Goal: Find specific page/section: Find specific page/section

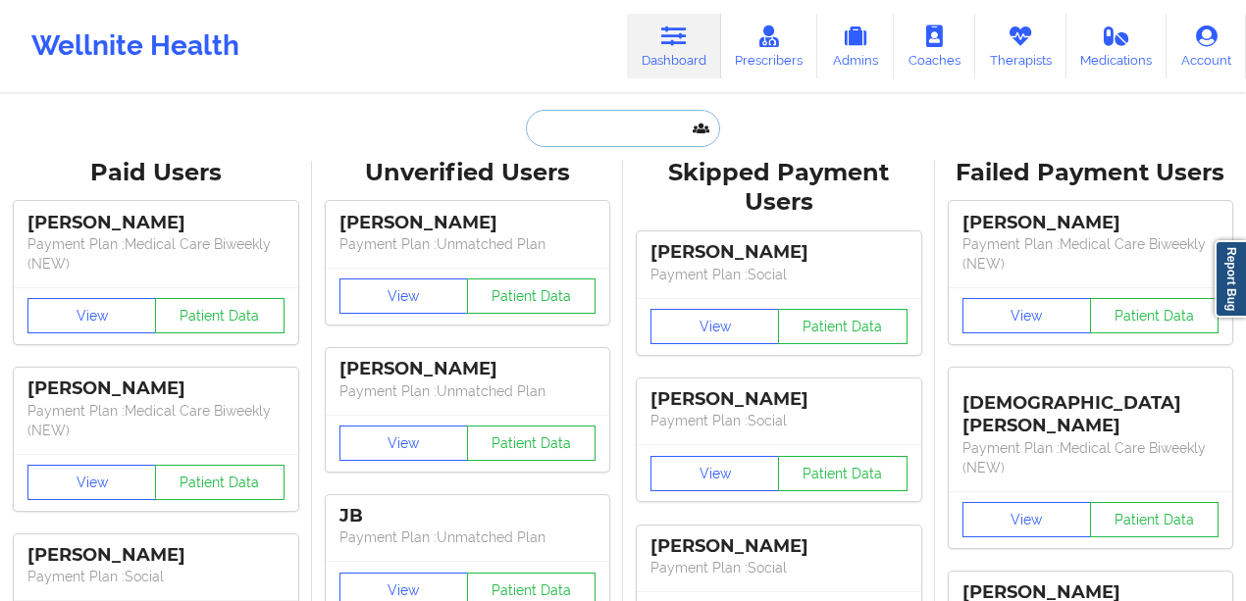
click at [571, 127] on input "text" at bounding box center [623, 128] width 194 height 37
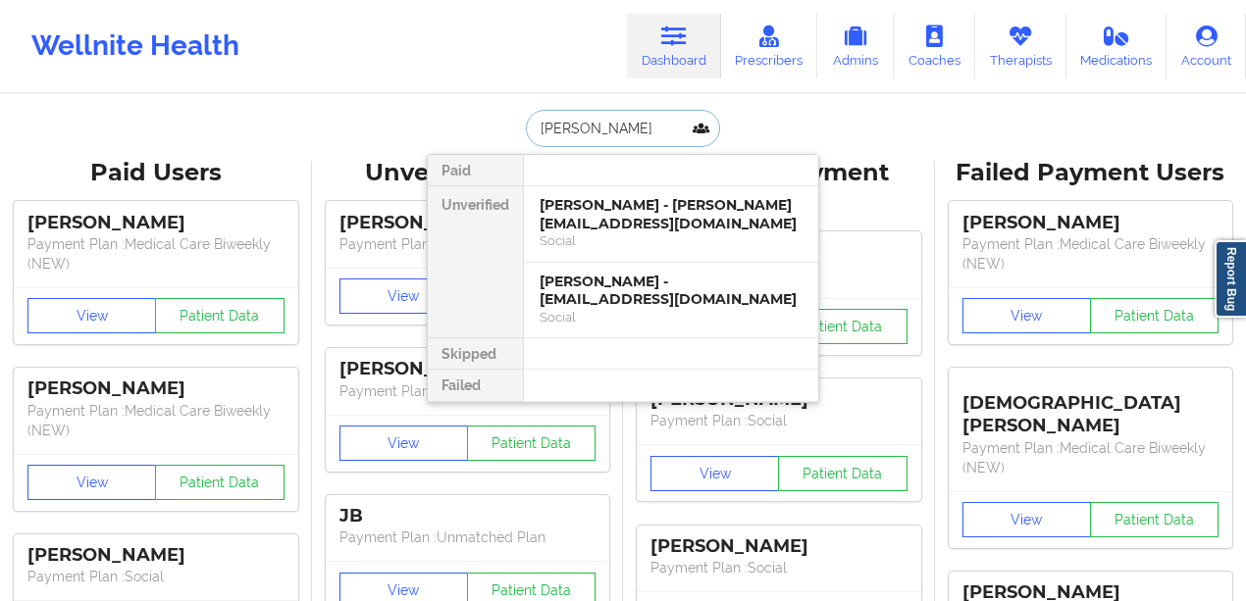
type input "[PERSON_NAME]"
click at [632, 221] on div "[PERSON_NAME] - [PERSON_NAME][EMAIL_ADDRESS][DOMAIN_NAME]" at bounding box center [671, 214] width 263 height 36
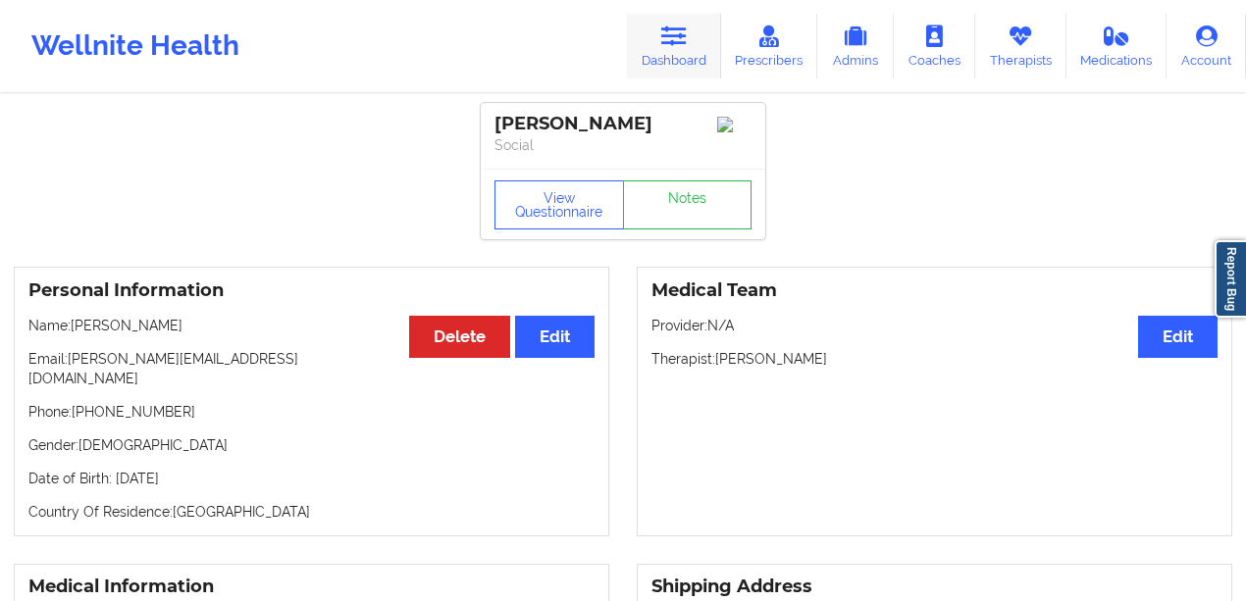
click at [677, 53] on link "Dashboard" at bounding box center [674, 46] width 94 height 65
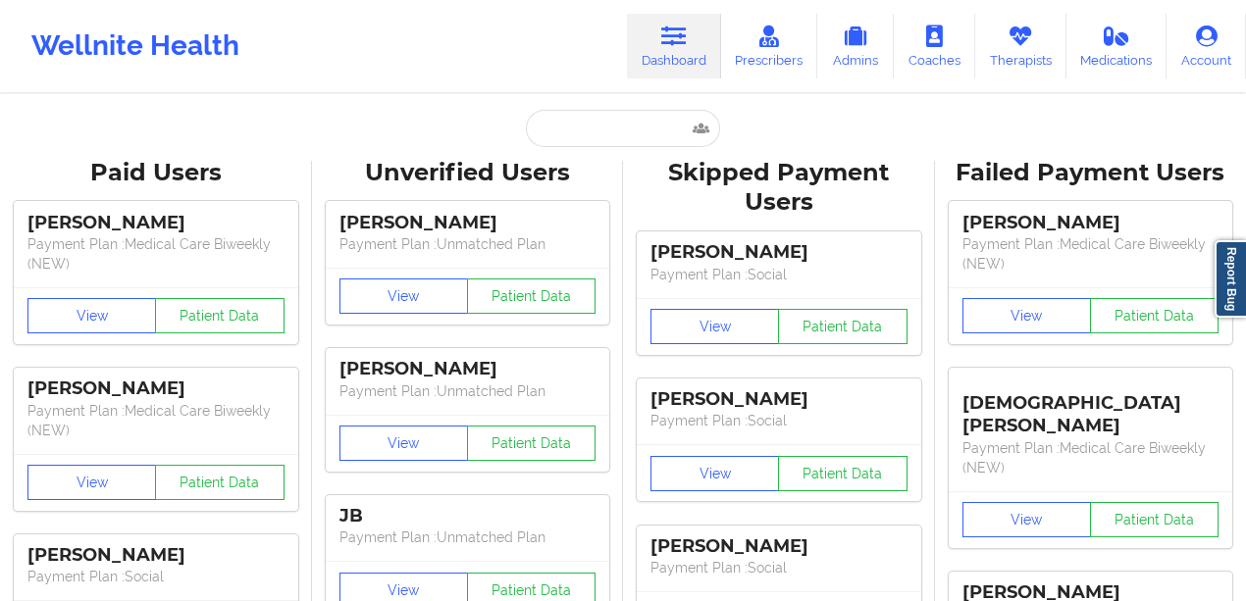
click at [604, 113] on input "text" at bounding box center [623, 128] width 194 height 37
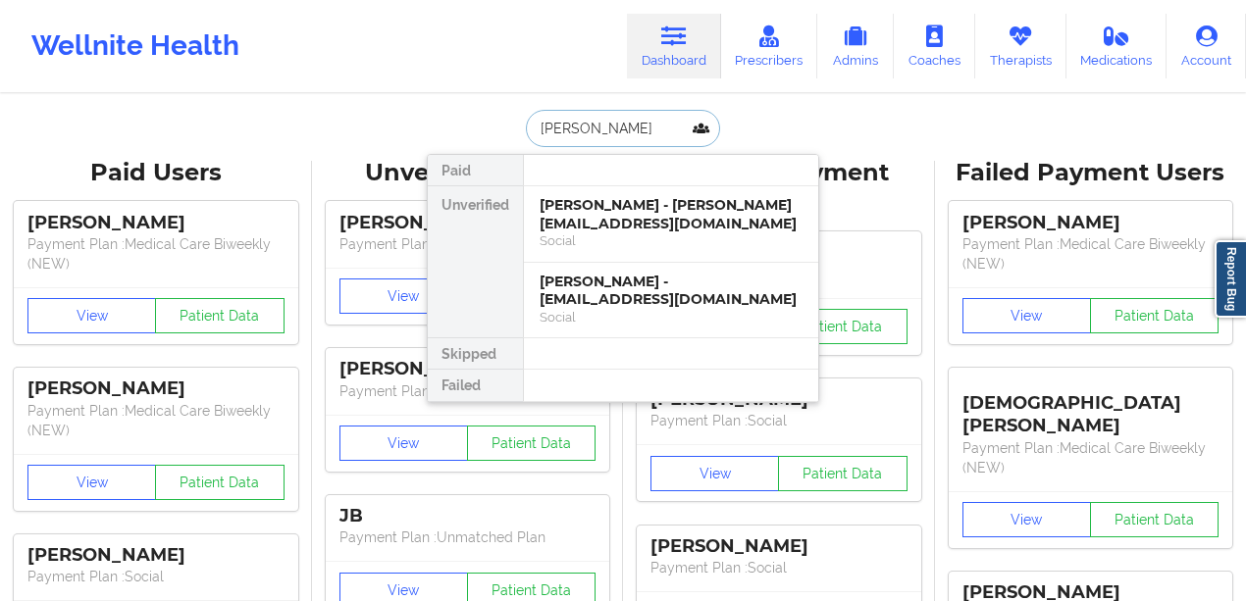
type input "[PERSON_NAME]"
